Goal: Information Seeking & Learning: Learn about a topic

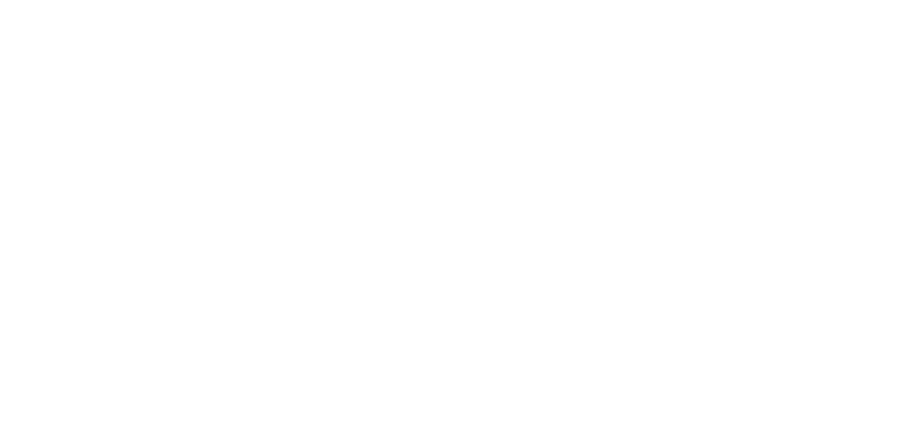
click at [0, 0] on html at bounding box center [0, 0] width 0 height 0
click at [10, 346] on div "Cargando actividades" at bounding box center [10, 357] width 0 height 23
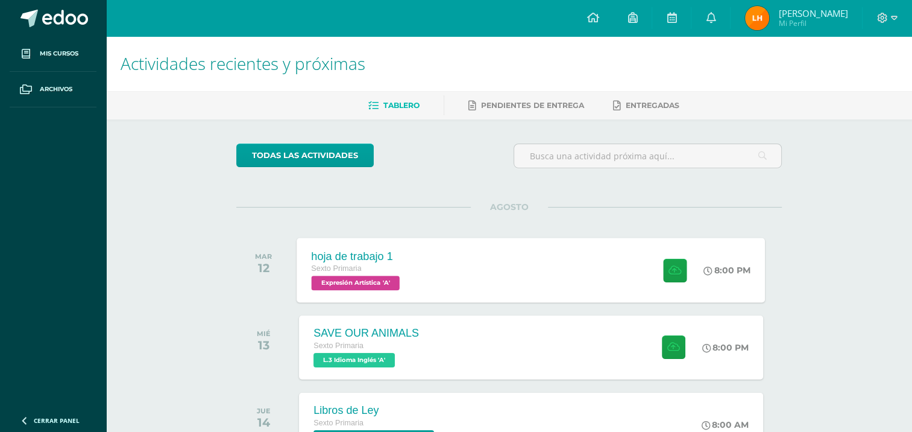
click at [543, 283] on div "hoja de trabajo 1 Sexto Primaria Expresión Artística 'A' 8:00 PM hoja de trabaj…" at bounding box center [531, 270] width 469 height 65
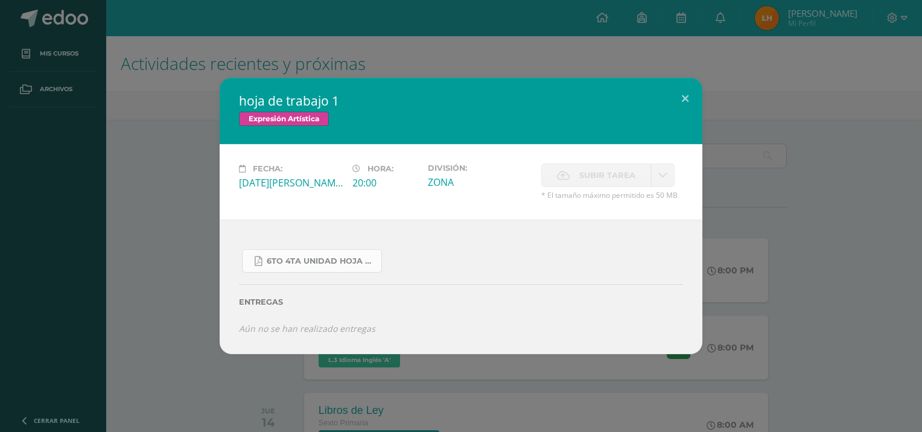
click at [355, 259] on span "6to 4ta unidad hoja de trabajo expresion.pdf" at bounding box center [321, 261] width 109 height 10
click at [685, 105] on button at bounding box center [685, 98] width 34 height 41
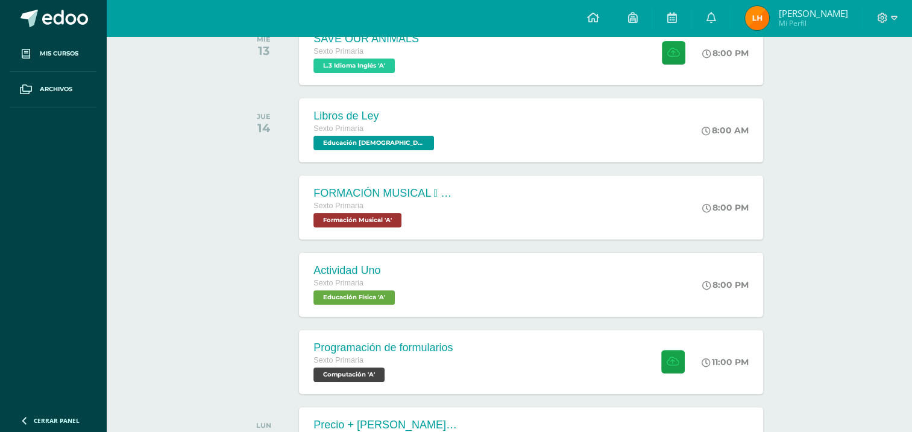
scroll to position [296, 0]
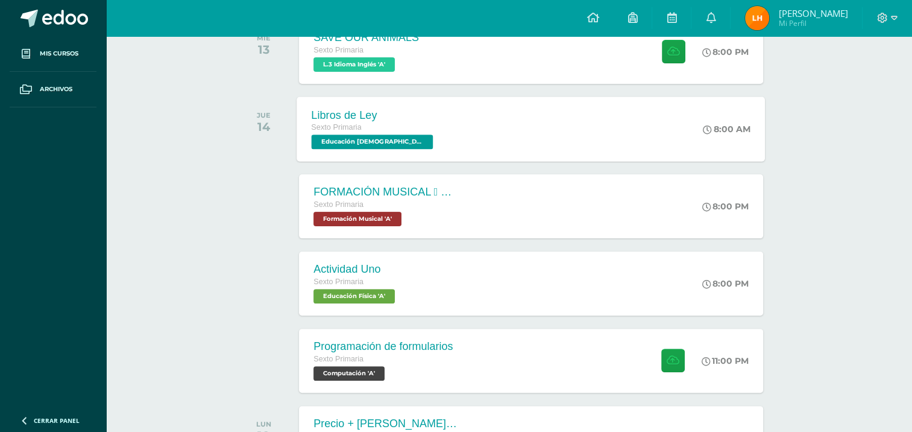
click at [505, 133] on div "Libros de Ley Sexto Primaria Educación Cristiana 'A' 8:00 AM Libros de Ley Educ…" at bounding box center [531, 128] width 469 height 65
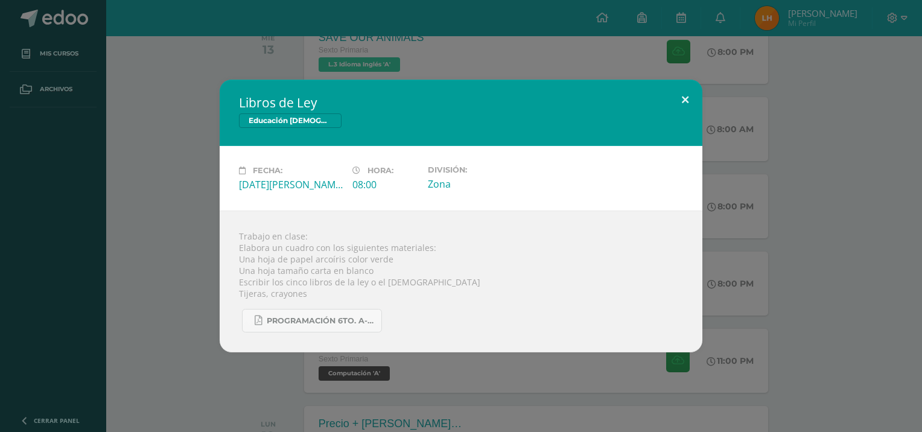
click at [683, 95] on button at bounding box center [685, 100] width 34 height 41
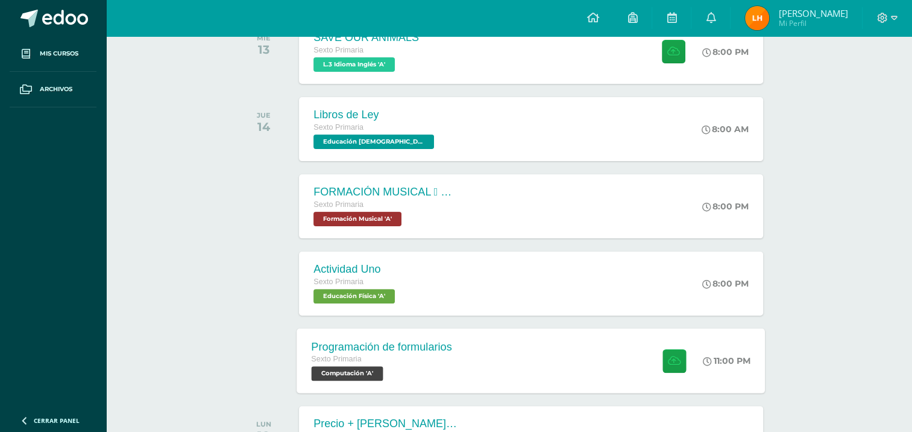
scroll to position [347, 0]
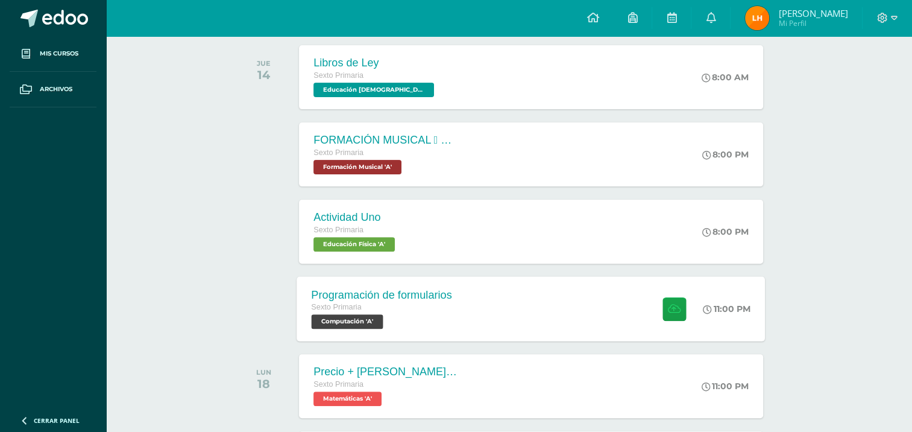
click at [544, 305] on div "Programación de formularios Sexto Primaria Computación 'A' 11:00 PM Programació…" at bounding box center [531, 308] width 469 height 65
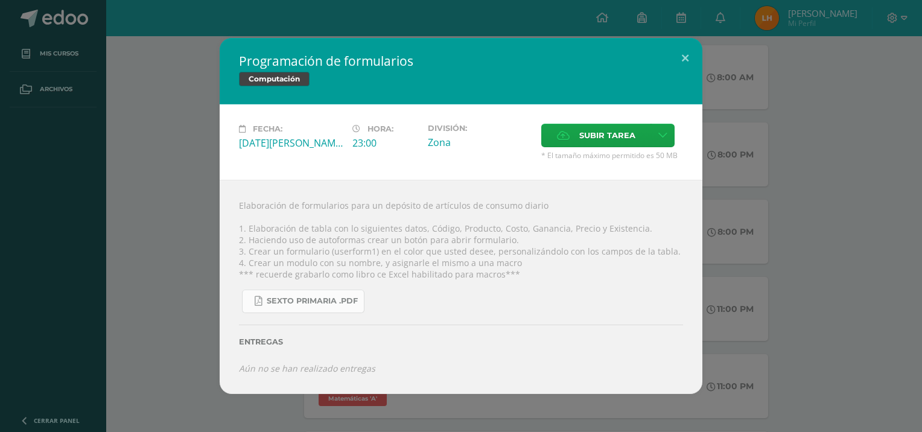
click at [298, 302] on span "Sexto Primaria .pdf" at bounding box center [312, 301] width 91 height 10
click at [698, 55] on button at bounding box center [685, 58] width 34 height 41
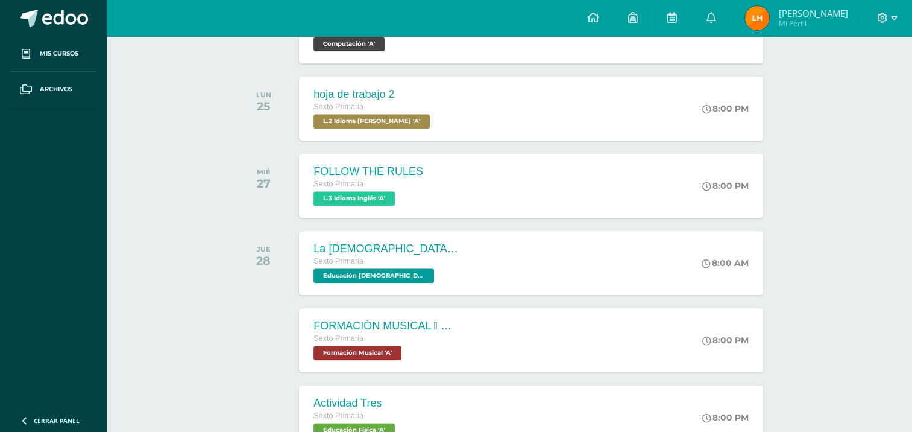
scroll to position [1322, 0]
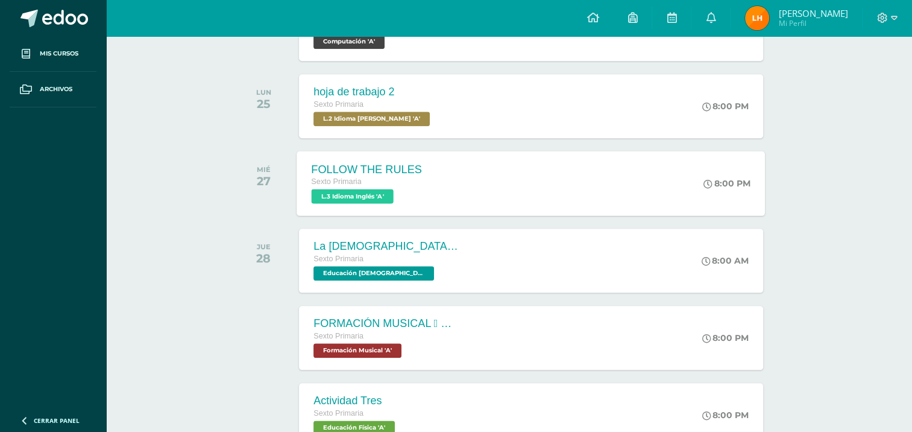
click at [525, 196] on div "FOLLOW THE RULES Sexto Primaria L.3 Idioma Inglés 'A' 8:00 PM FOLLOW THE RULES …" at bounding box center [531, 183] width 469 height 65
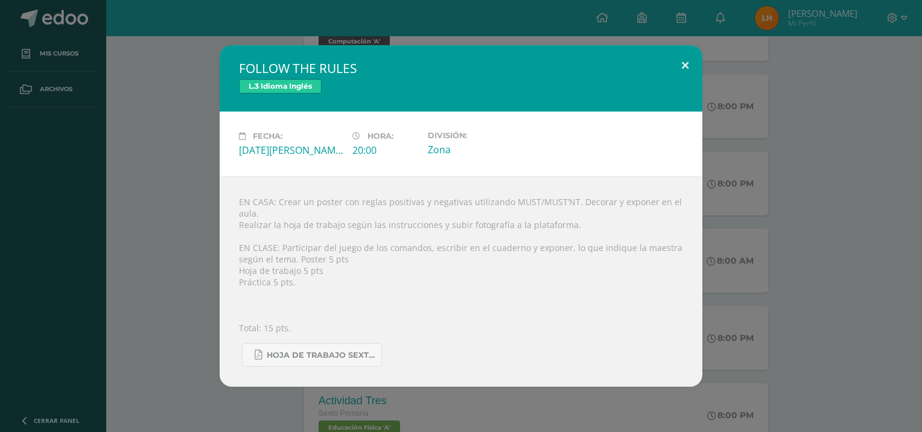
click at [668, 56] on button at bounding box center [685, 65] width 34 height 41
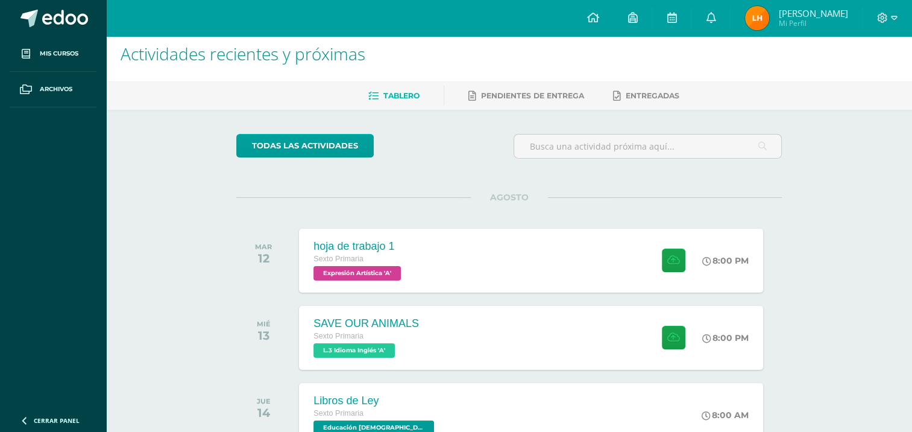
scroll to position [0, 0]
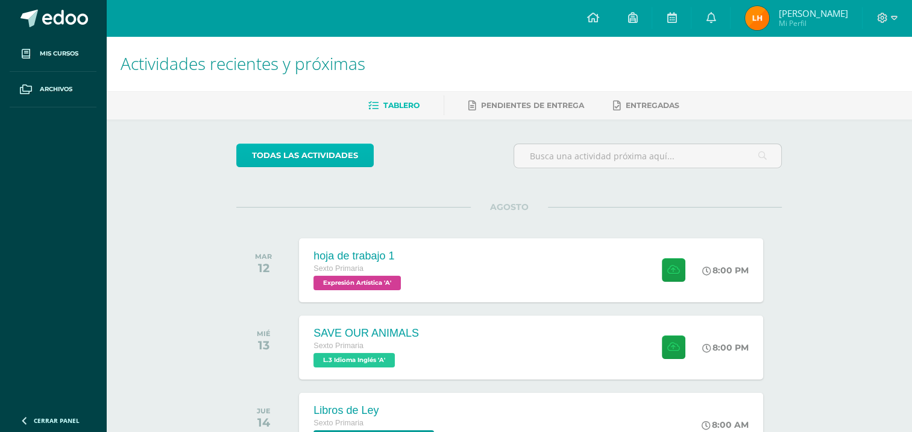
click at [270, 150] on link "todas las Actividades" at bounding box center [305, 156] width 138 height 24
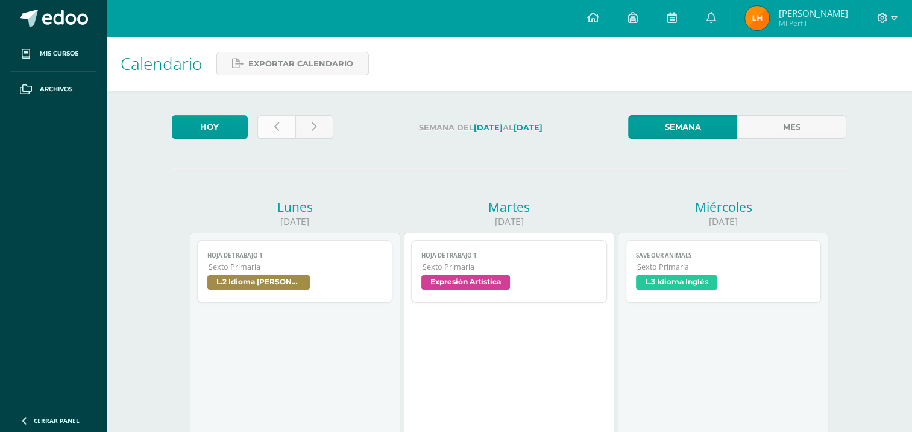
click at [271, 128] on link at bounding box center [277, 127] width 38 height 24
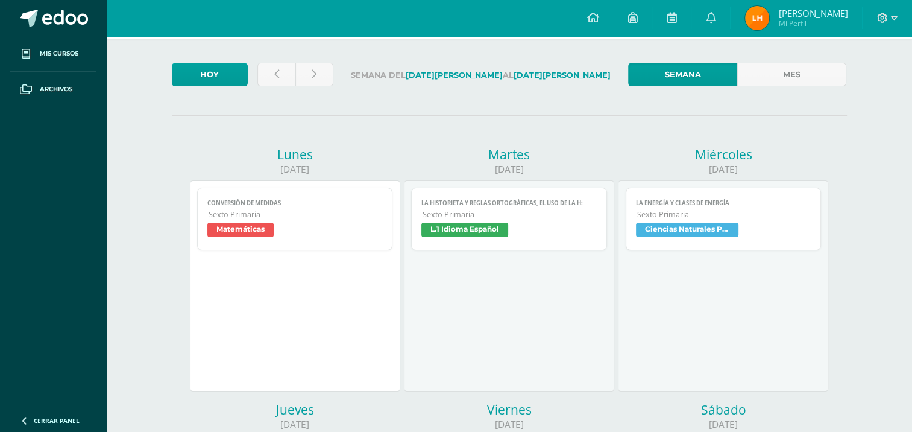
scroll to position [53, 0]
click at [685, 210] on span "Sexto Primaria" at bounding box center [724, 214] width 174 height 10
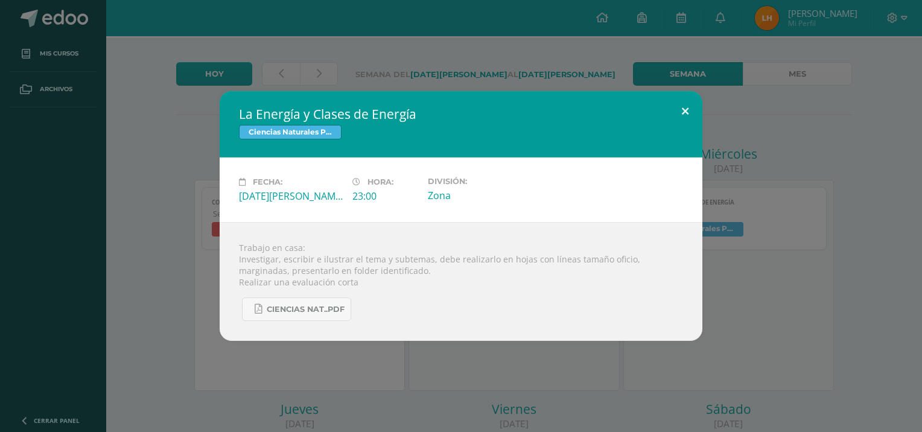
click at [694, 118] on button at bounding box center [685, 111] width 34 height 41
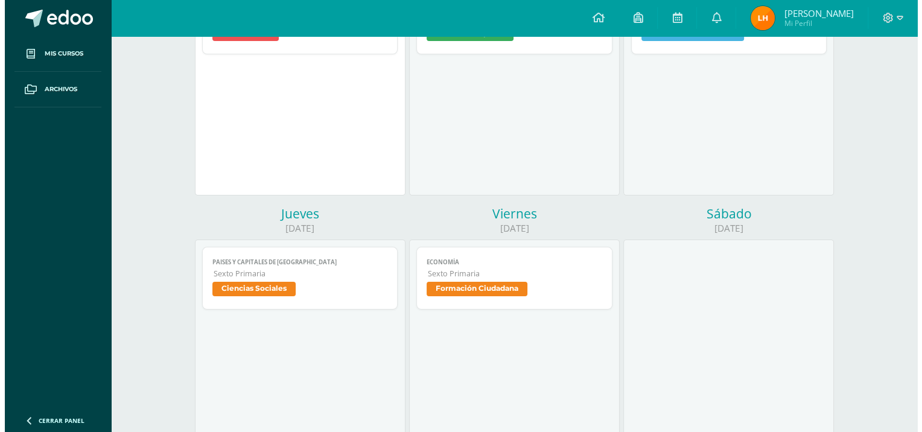
scroll to position [248, 0]
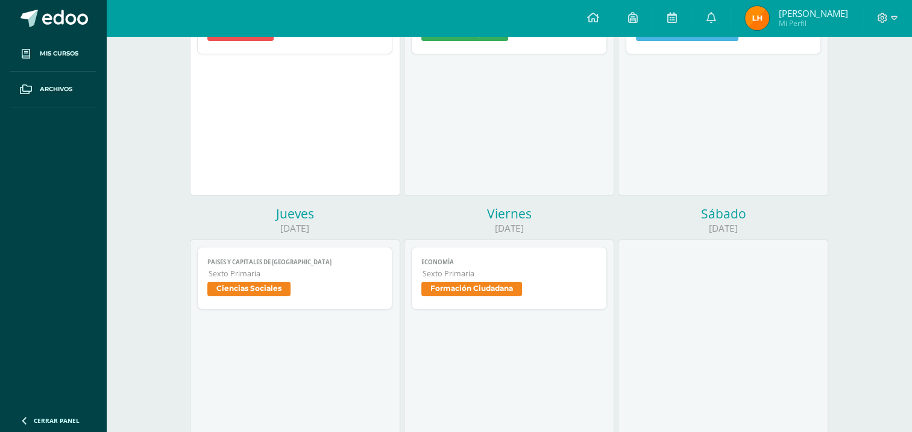
click at [356, 285] on span "Ciencias Sociales" at bounding box center [294, 290] width 175 height 17
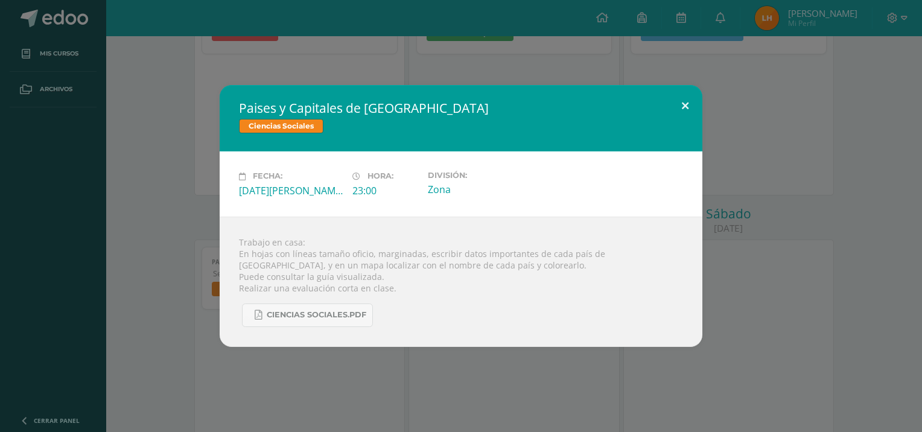
click at [694, 104] on button at bounding box center [685, 105] width 34 height 41
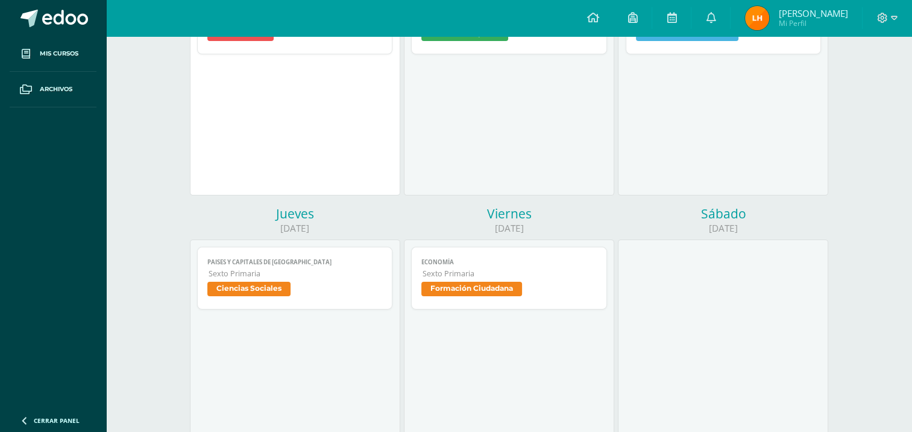
click at [520, 299] on span "Formación Ciudadana" at bounding box center [509, 290] width 175 height 17
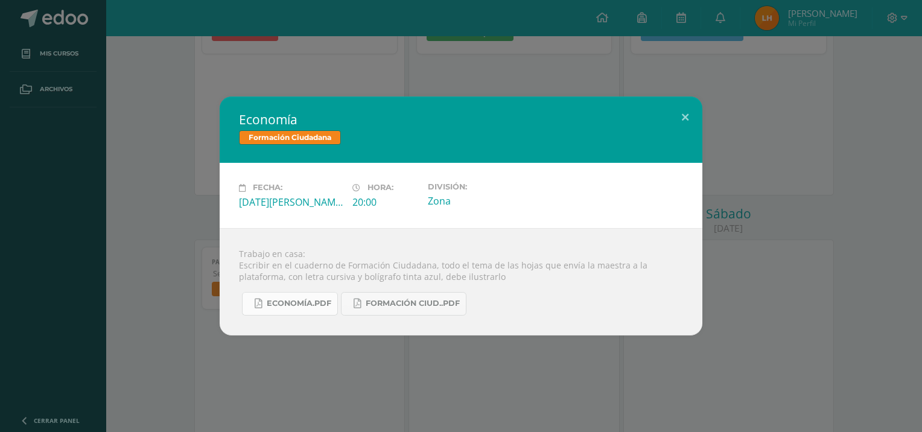
click at [309, 299] on span "Economía.pdf" at bounding box center [299, 304] width 65 height 10
